Goal: Task Accomplishment & Management: Manage account settings

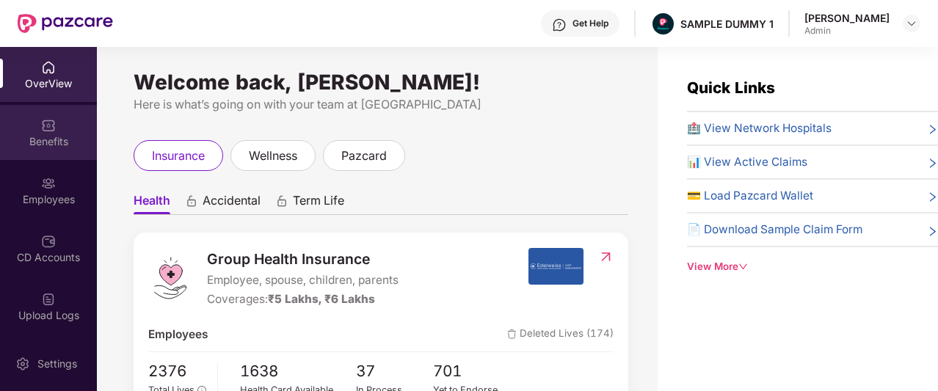
click at [69, 131] on div "Benefits" at bounding box center [48, 132] width 97 height 55
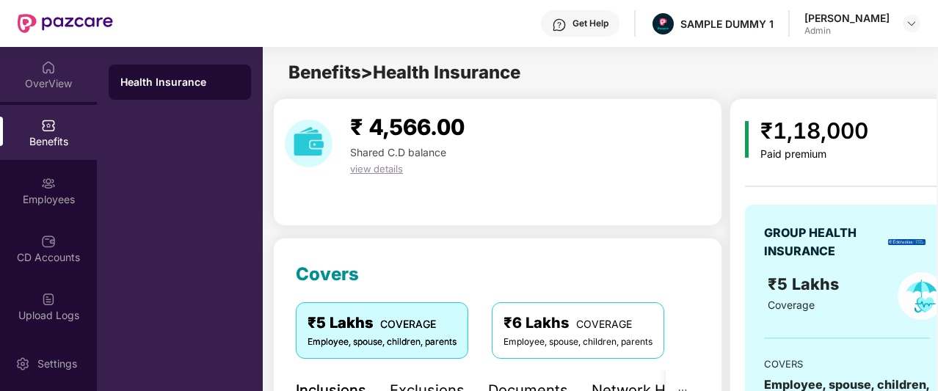
click at [41, 67] on img at bounding box center [48, 67] width 15 height 15
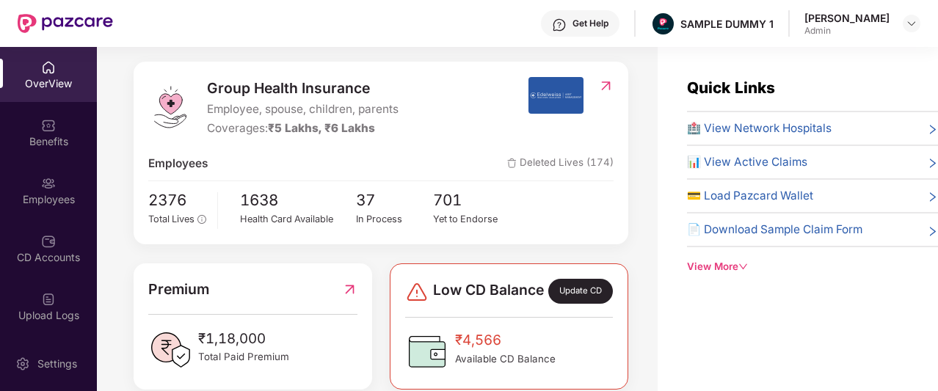
scroll to position [197, 0]
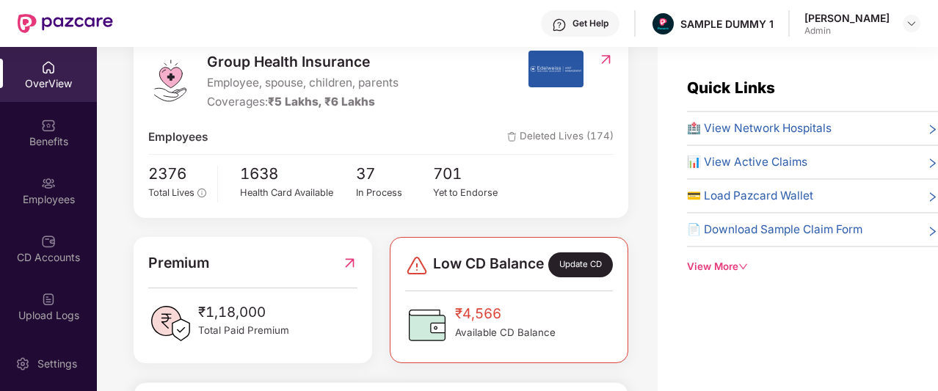
click at [658, 212] on div "Quick Links 🏥 View Network Hospitals 📊 View Active Claims 💳 Load Pazcard Wallet…" at bounding box center [798, 175] width 280 height 198
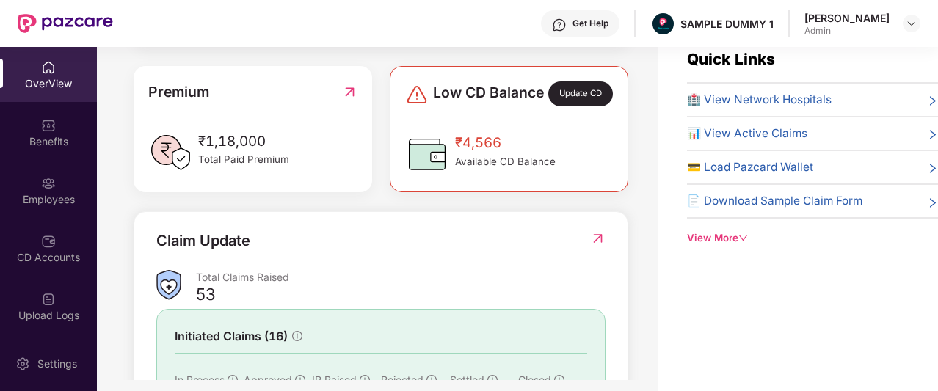
scroll to position [341, 0]
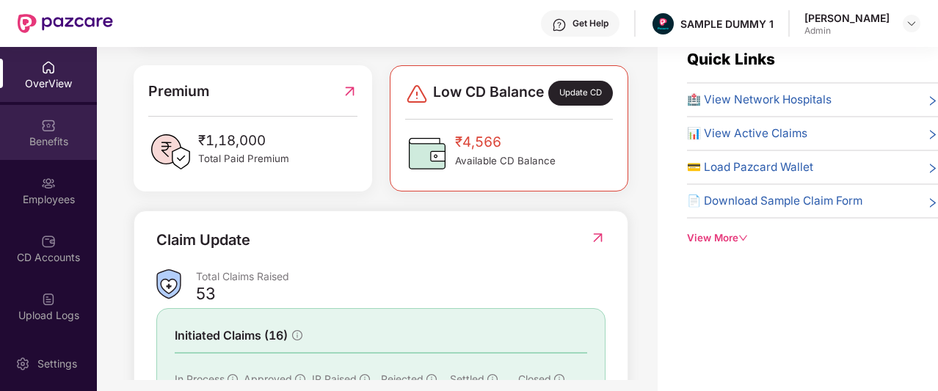
click at [33, 137] on div "Benefits" at bounding box center [48, 141] width 97 height 15
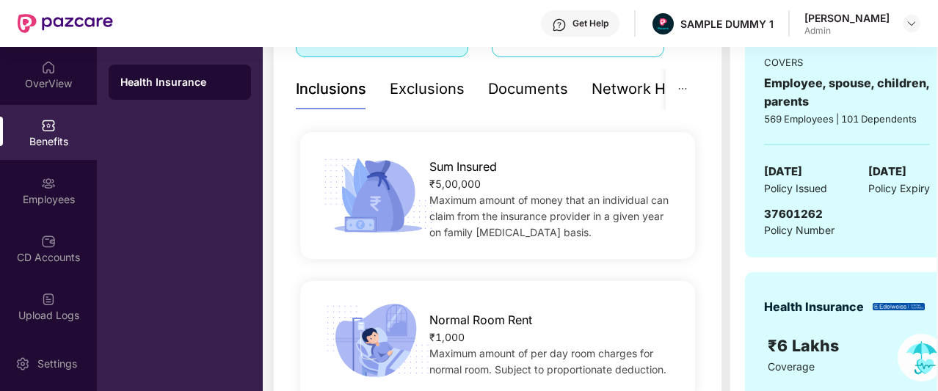
scroll to position [302, 0]
click at [412, 101] on div "Exclusions" at bounding box center [427, 88] width 75 height 40
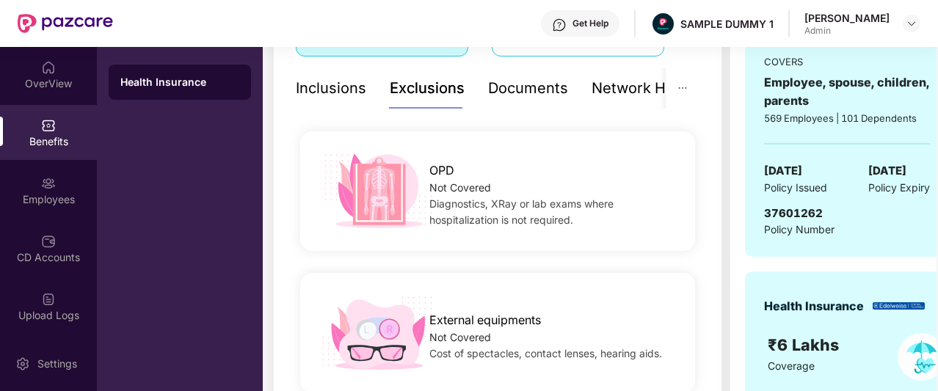
click at [508, 98] on div "Documents" at bounding box center [528, 88] width 80 height 23
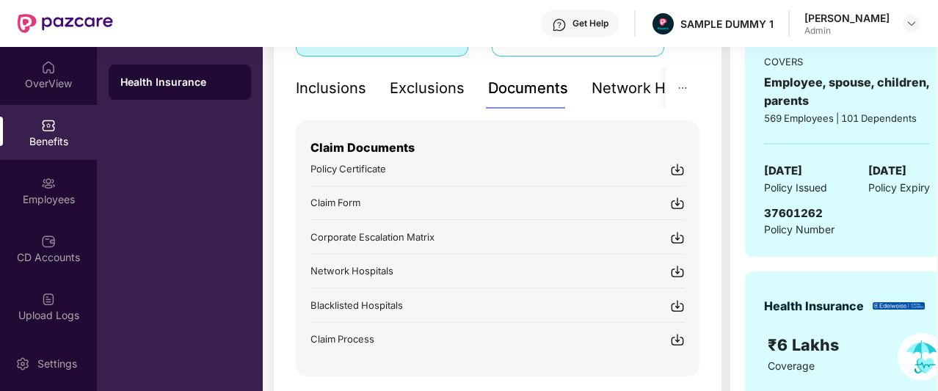
click at [605, 87] on div "Network Hospitals" at bounding box center [656, 88] width 128 height 23
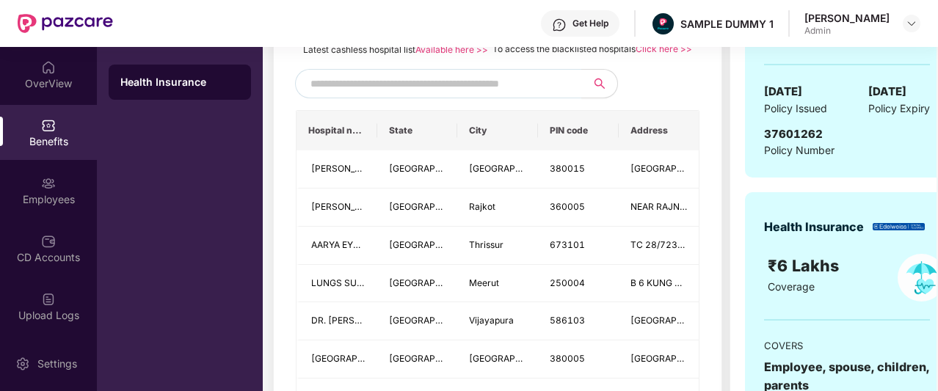
scroll to position [380, 0]
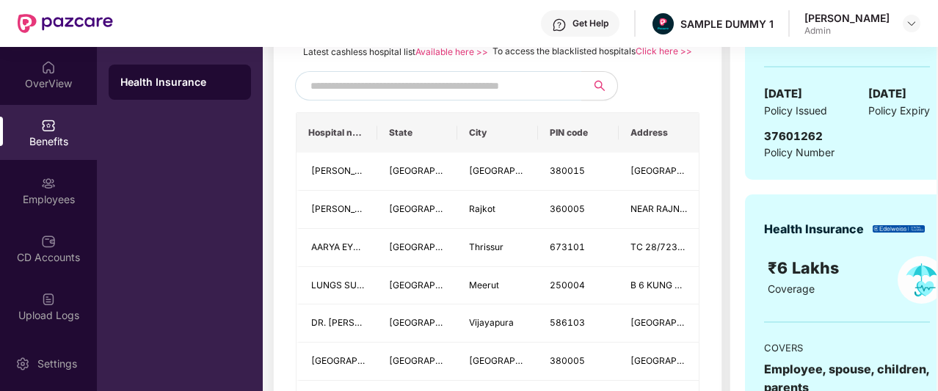
click at [366, 97] on input "text" at bounding box center [436, 86] width 251 height 22
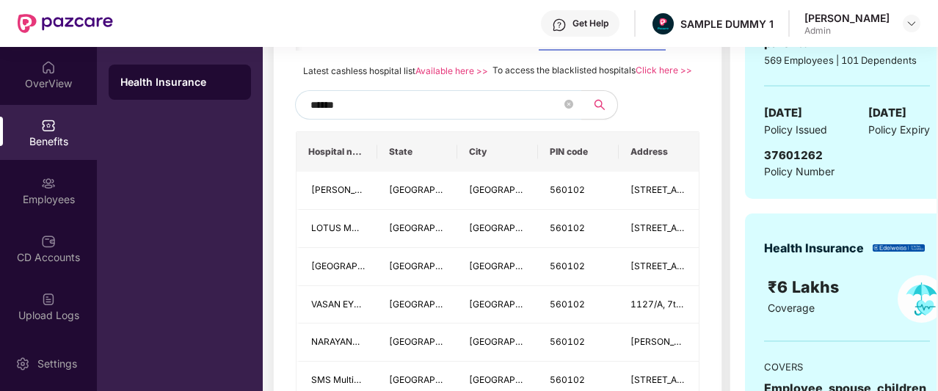
scroll to position [352, 0]
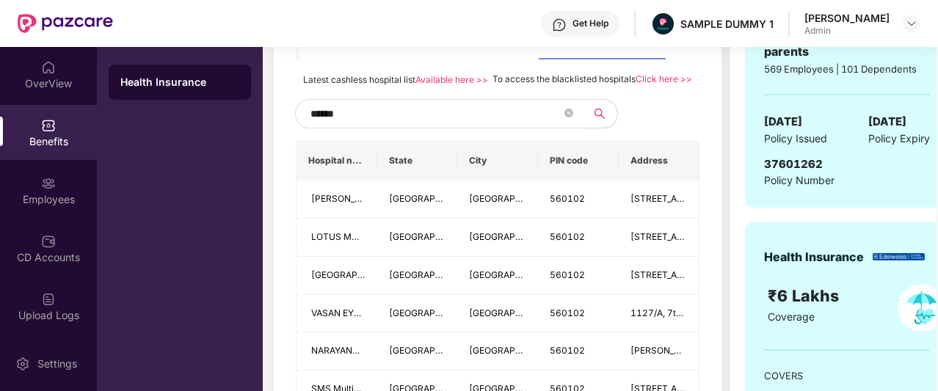
type input "******"
click at [562, 128] on span "******" at bounding box center [438, 113] width 286 height 29
click at [567, 117] on icon "close-circle" at bounding box center [569, 113] width 9 height 9
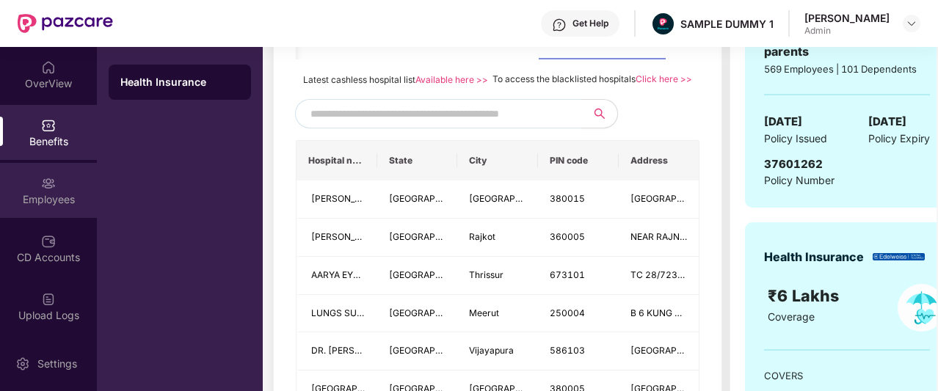
click at [21, 202] on div "Employees" at bounding box center [48, 199] width 97 height 15
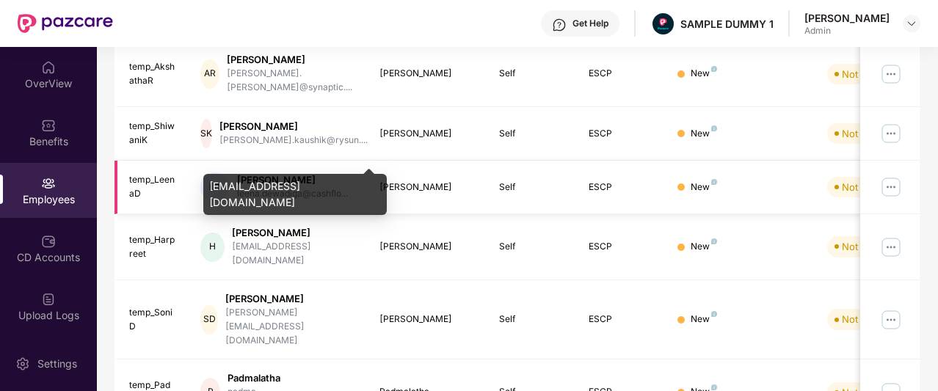
scroll to position [0, 0]
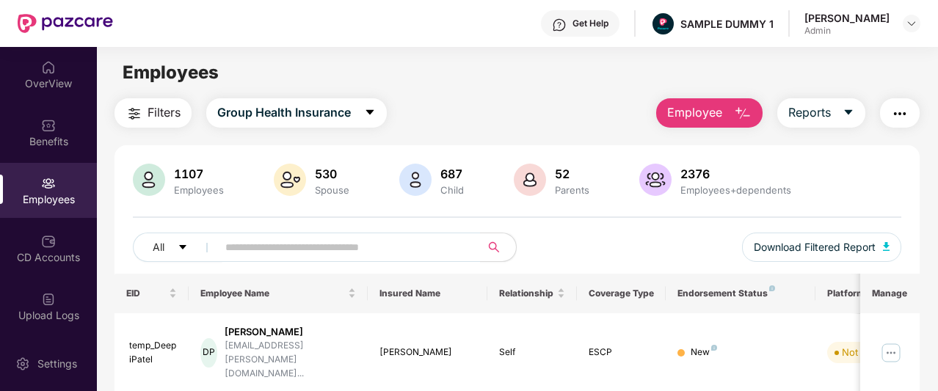
click at [731, 106] on button "Employee" at bounding box center [709, 112] width 106 height 29
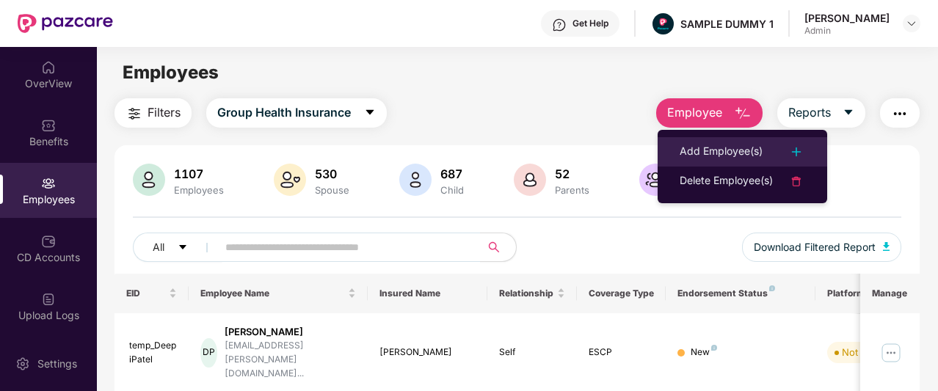
click at [753, 156] on div "Add Employee(s)" at bounding box center [721, 152] width 83 height 18
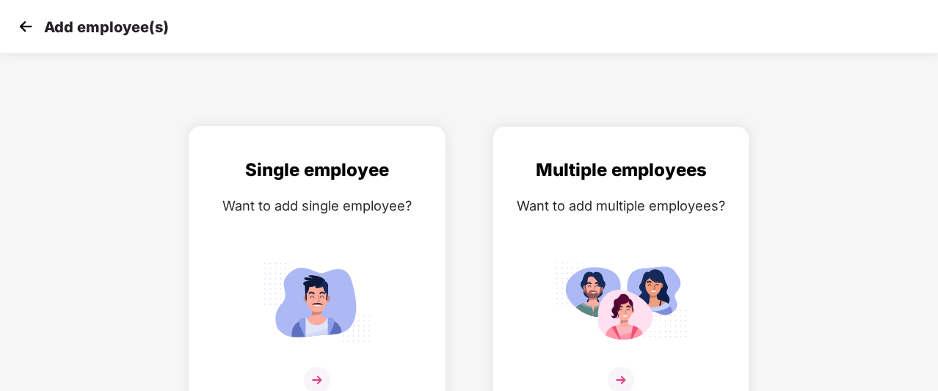
scroll to position [23, 0]
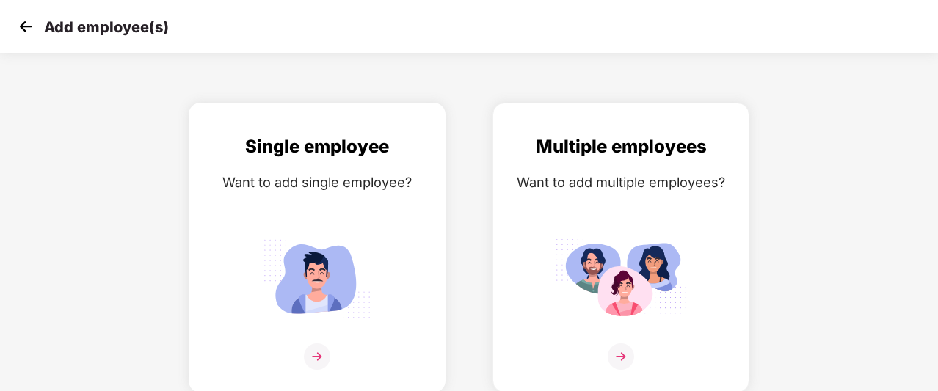
click at [323, 186] on div "Want to add single employee?" at bounding box center [317, 182] width 226 height 21
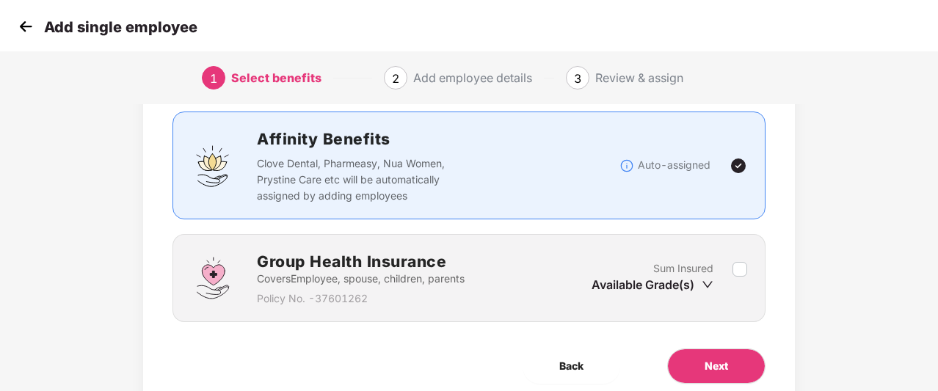
scroll to position [150, 0]
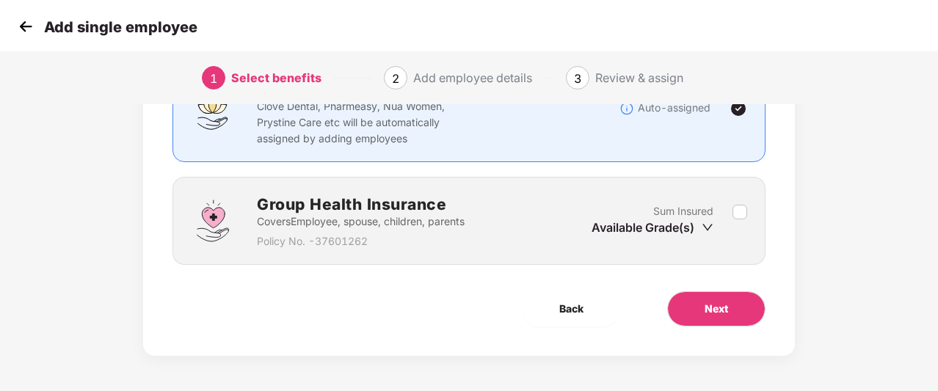
click at [729, 214] on div "Sum Insured Available Grade(s)" at bounding box center [662, 221] width 141 height 36
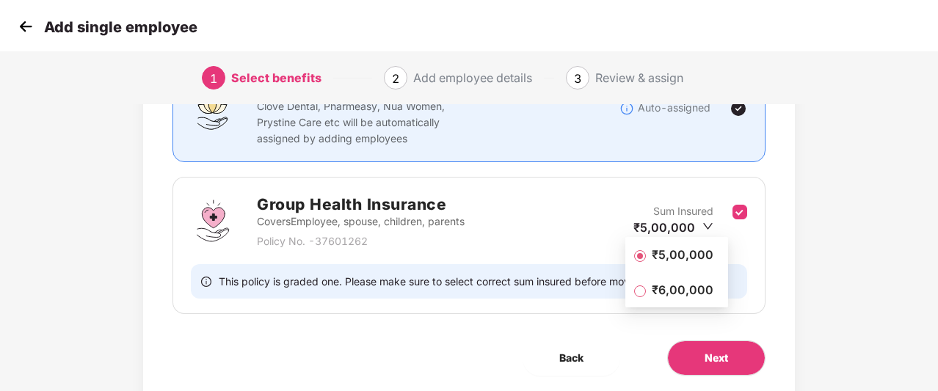
click at [686, 255] on span "₹5,00,000" at bounding box center [682, 255] width 73 height 16
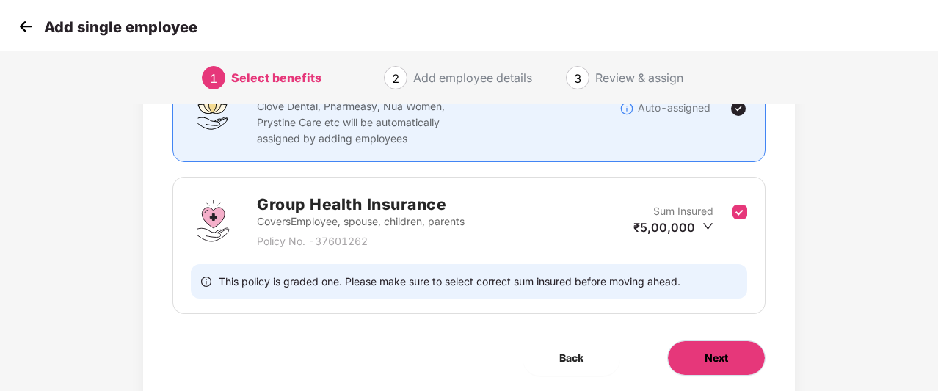
click at [727, 347] on button "Next" at bounding box center [716, 358] width 98 height 35
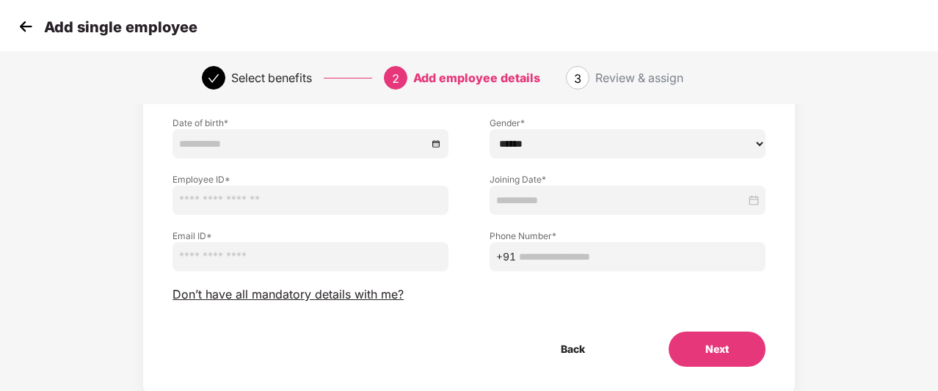
scroll to position [154, 0]
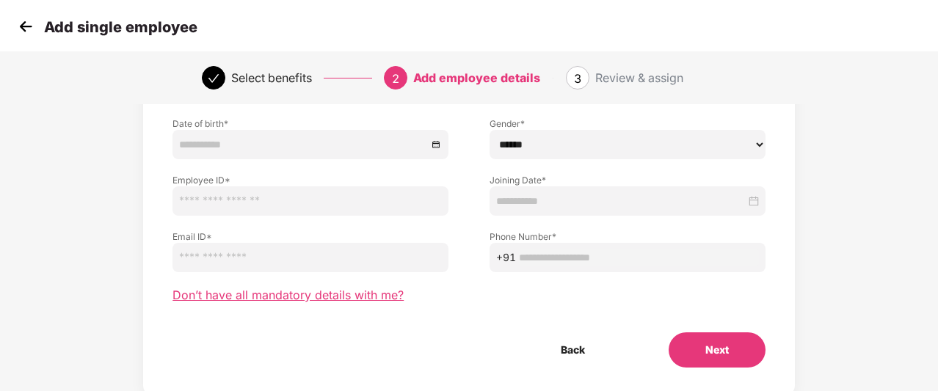
click at [230, 294] on span "Don’t have all mandatory details with me?" at bounding box center [288, 295] width 231 height 15
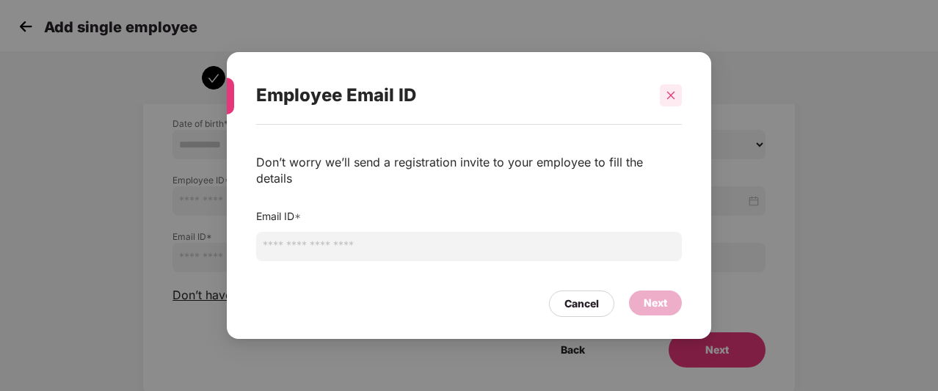
click at [667, 101] on icon "close" at bounding box center [671, 95] width 10 height 10
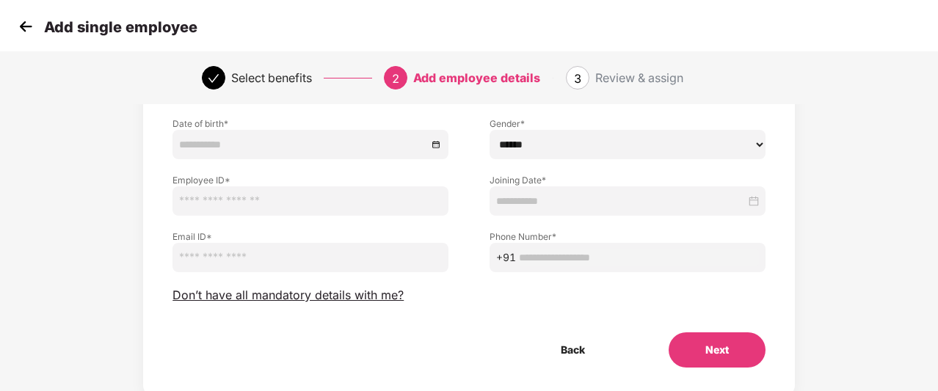
click at [21, 27] on img at bounding box center [26, 26] width 22 height 22
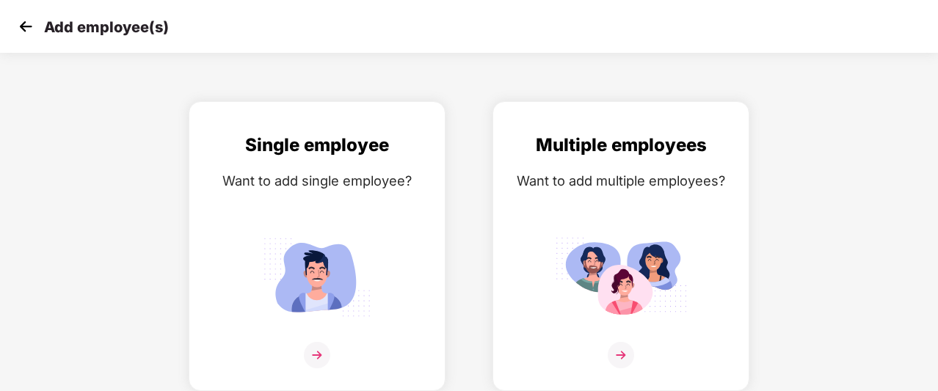
scroll to position [23, 0]
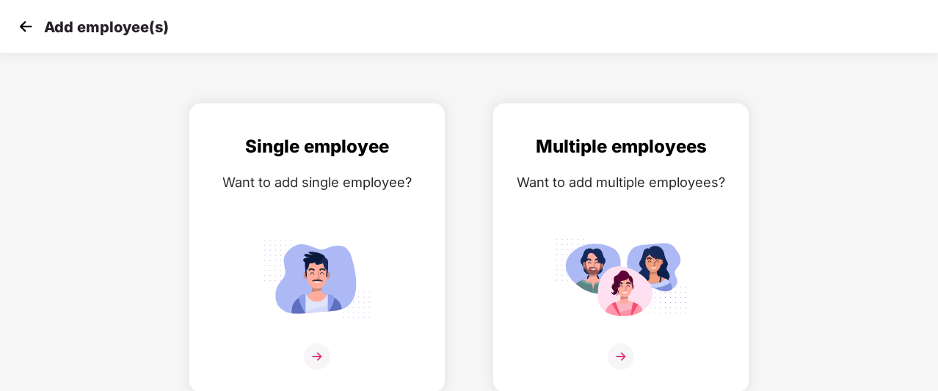
click at [21, 27] on img at bounding box center [26, 26] width 22 height 22
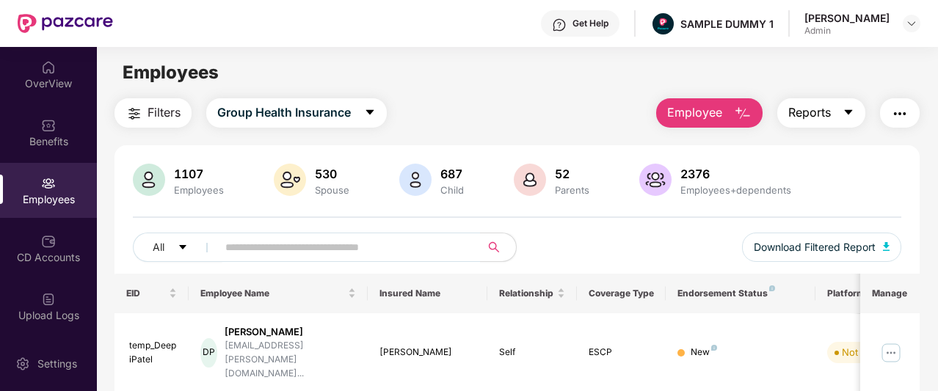
click at [844, 108] on button "Reports" at bounding box center [822, 112] width 88 height 29
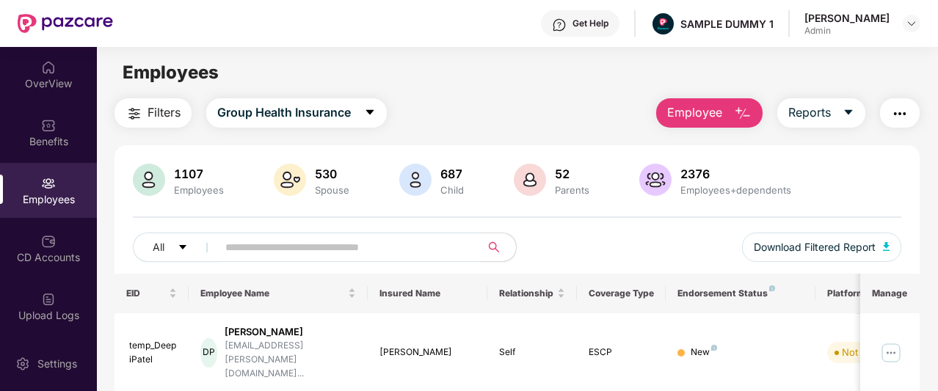
click at [905, 123] on button "button" at bounding box center [900, 112] width 40 height 29
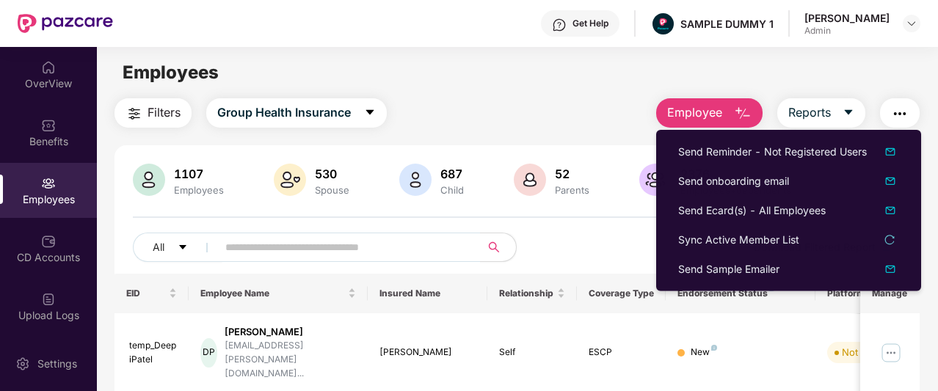
click at [523, 104] on div "Filters Group Health Insurance Employee Reports" at bounding box center [517, 112] width 805 height 29
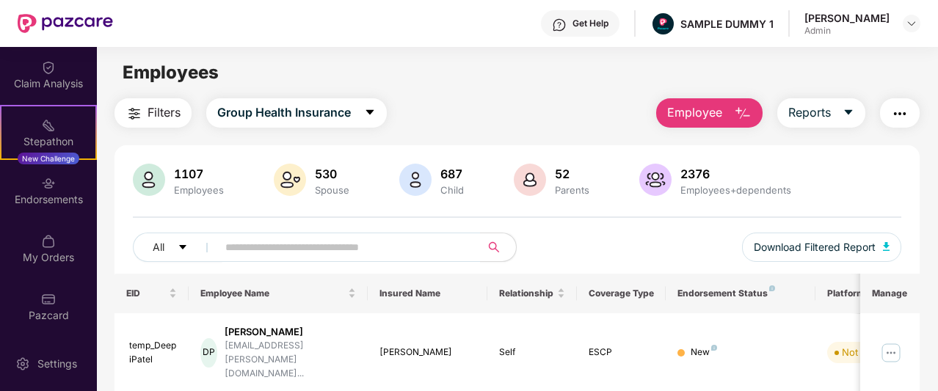
scroll to position [348, 0]
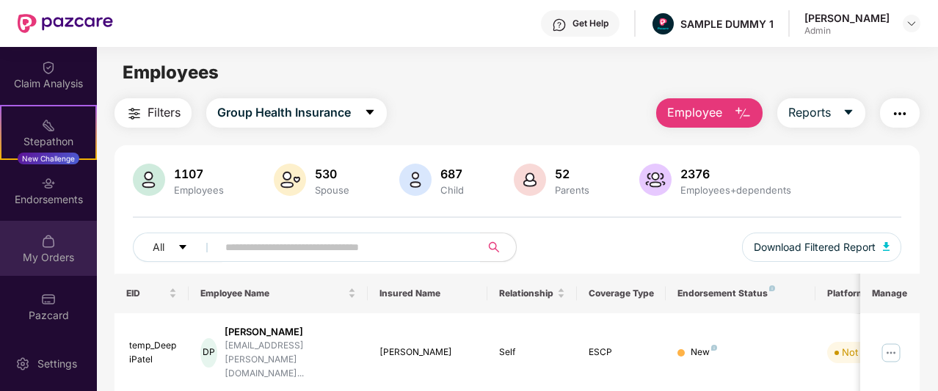
click at [55, 263] on div "My Orders" at bounding box center [48, 257] width 97 height 15
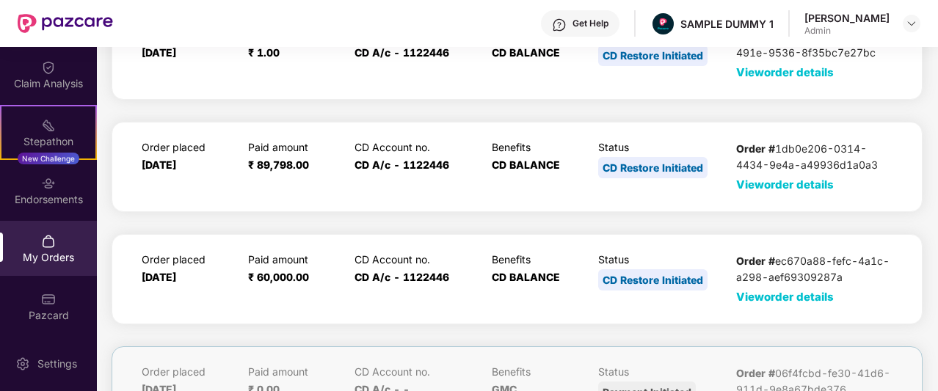
scroll to position [0, 0]
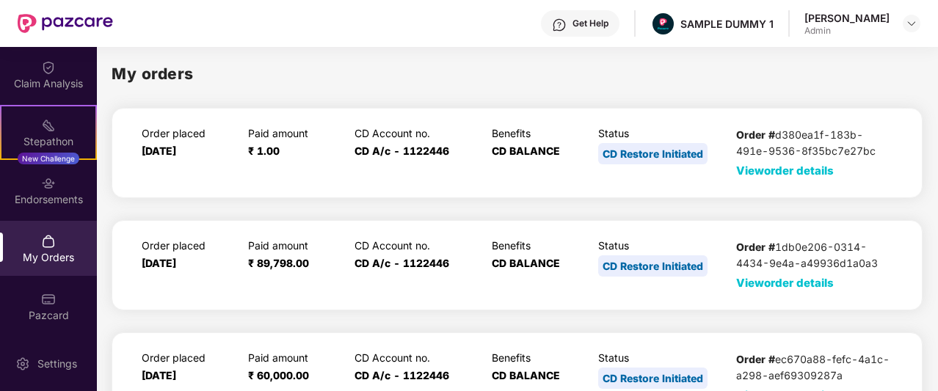
click at [797, 170] on span "View order details" at bounding box center [785, 171] width 98 height 14
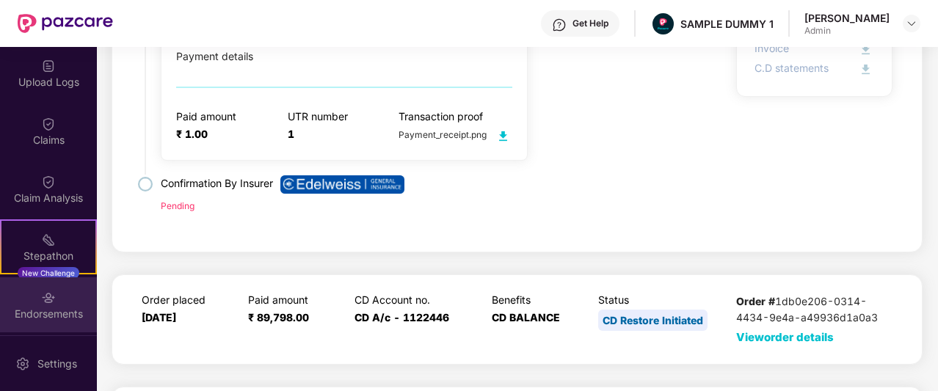
scroll to position [232, 0]
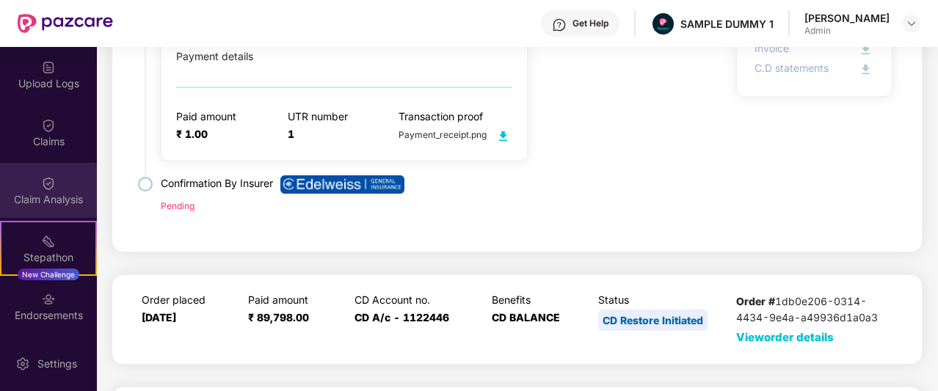
click at [47, 202] on div "Claim Analysis" at bounding box center [48, 199] width 97 height 15
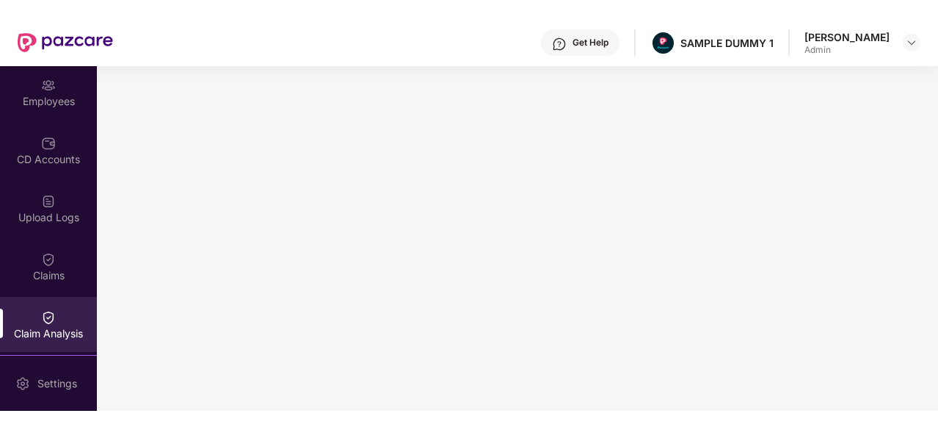
scroll to position [0, 0]
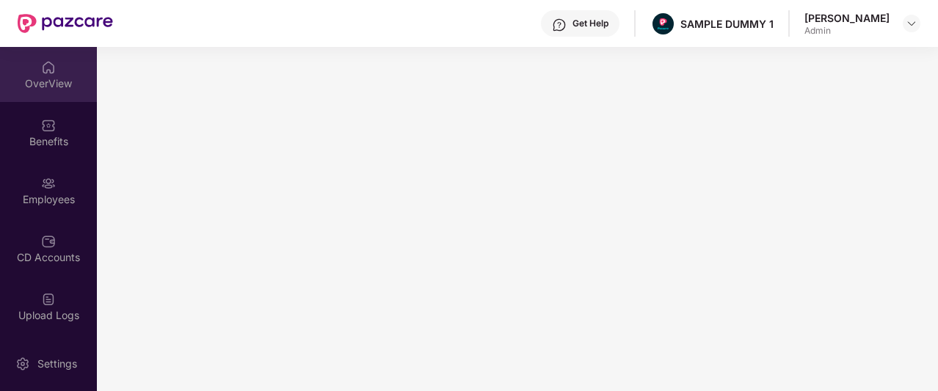
click at [23, 81] on div "OverView" at bounding box center [48, 83] width 97 height 15
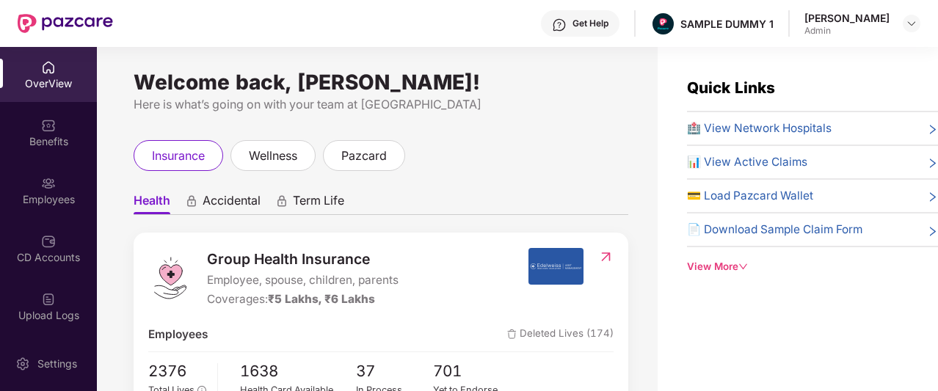
click at [725, 267] on div "View More" at bounding box center [812, 266] width 251 height 15
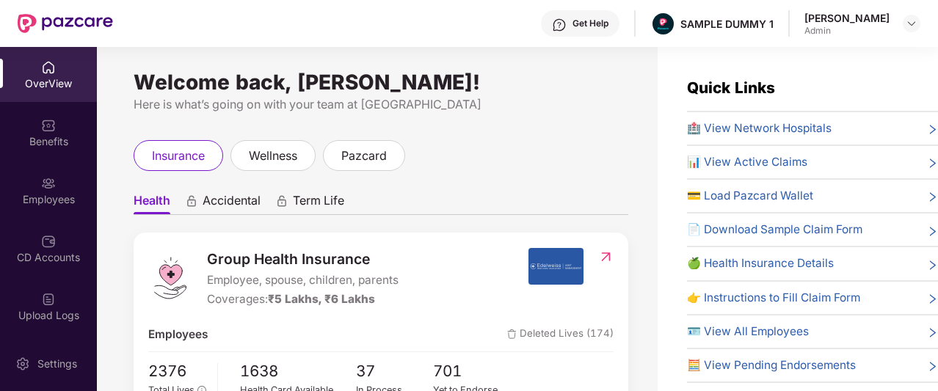
click at [600, 26] on div "Get Help" at bounding box center [580, 23] width 79 height 26
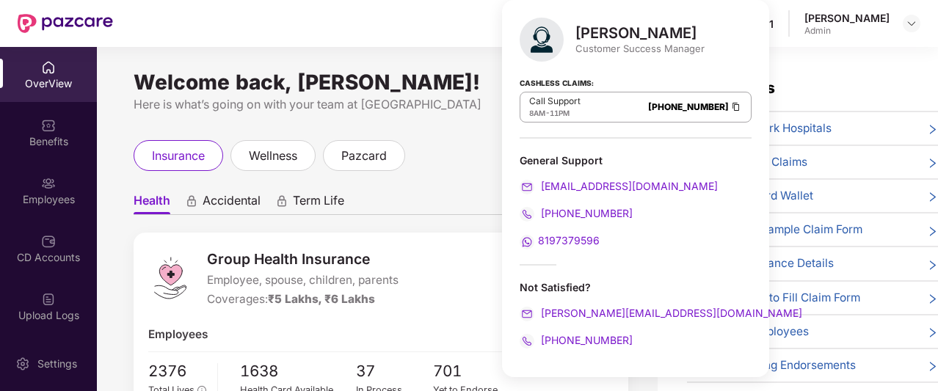
click at [436, 156] on div "insurance wellness pazcard" at bounding box center [381, 155] width 495 height 31
